Goal: Navigation & Orientation: Find specific page/section

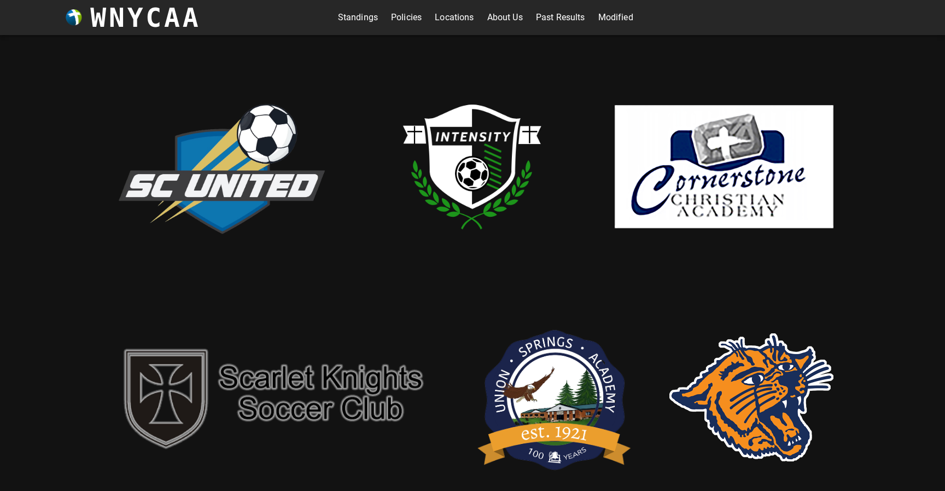
click at [614, 16] on link "Modified" at bounding box center [615, 17] width 35 height 17
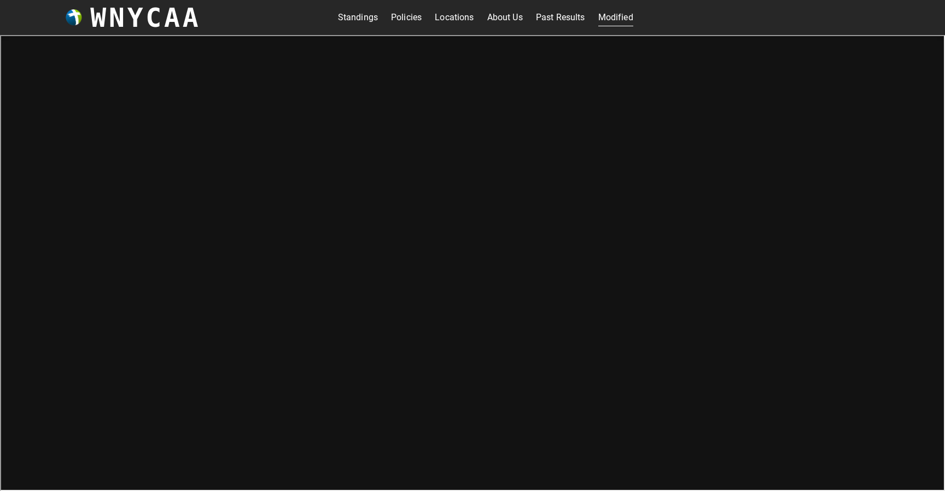
click at [362, 17] on link "Standings" at bounding box center [358, 17] width 40 height 17
click at [610, 19] on link "Modified" at bounding box center [615, 17] width 35 height 17
click at [362, 17] on link "Standings" at bounding box center [358, 17] width 40 height 17
click at [617, 21] on link "Modified" at bounding box center [615, 17] width 35 height 17
